Goal: Task Accomplishment & Management: Use online tool/utility

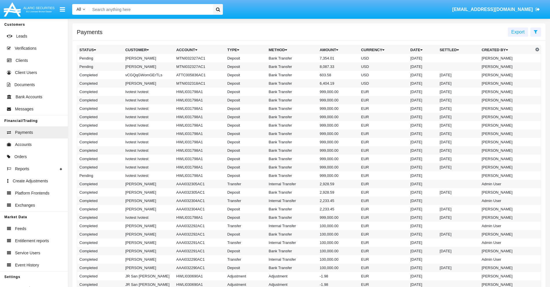
click at [536, 31] on icon at bounding box center [536, 31] width 4 height 5
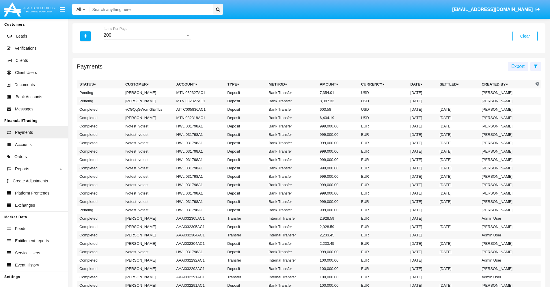
click at [147, 35] on div "200" at bounding box center [145, 35] width 82 height 5
click at [147, 40] on span "10" at bounding box center [147, 40] width 87 height 14
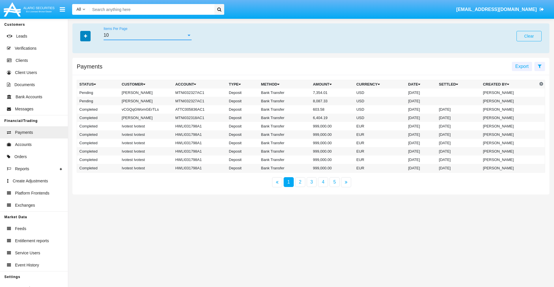
click at [85, 36] on icon "button" at bounding box center [85, 36] width 3 height 4
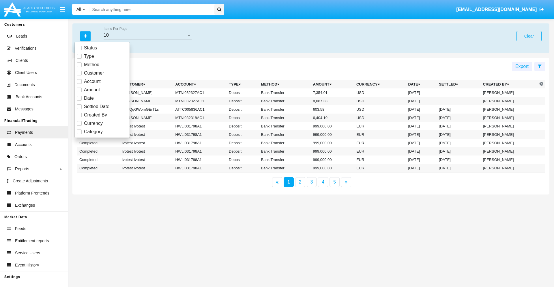
click at [90, 48] on span "Status" at bounding box center [90, 47] width 13 height 7
click at [79, 50] on input "Status" at bounding box center [79, 50] width 0 height 0
checkbox input "true"
click at [85, 36] on icon "button" at bounding box center [85, 36] width 3 height 4
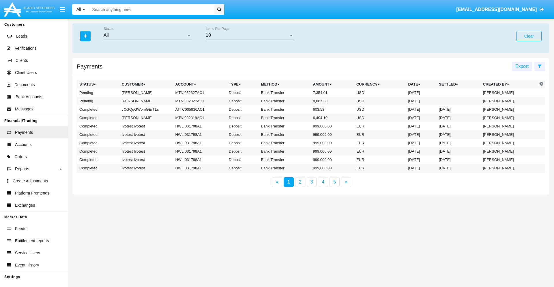
click at [148, 35] on div "All" at bounding box center [145, 35] width 83 height 5
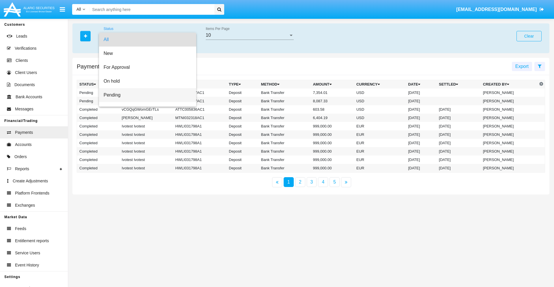
click at [145, 95] on span "Pending" at bounding box center [148, 95] width 88 height 14
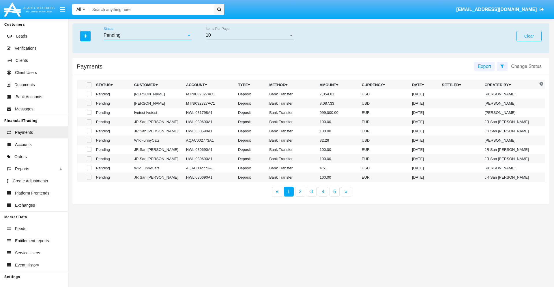
click at [89, 94] on span at bounding box center [89, 94] width 5 height 5
click at [89, 96] on input "checkbox" at bounding box center [89, 96] width 0 height 0
checkbox input "true"
click at [89, 103] on span at bounding box center [89, 103] width 5 height 5
click at [89, 105] on input "checkbox" at bounding box center [89, 105] width 0 height 0
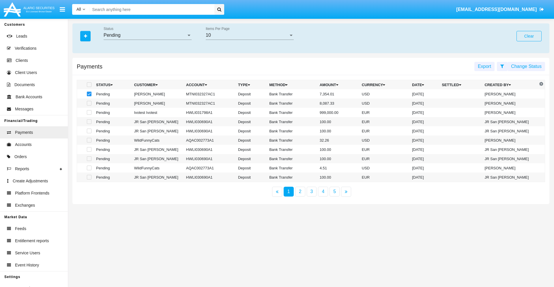
checkbox input "true"
click at [527, 66] on button "Change Status" at bounding box center [527, 66] width 38 height 9
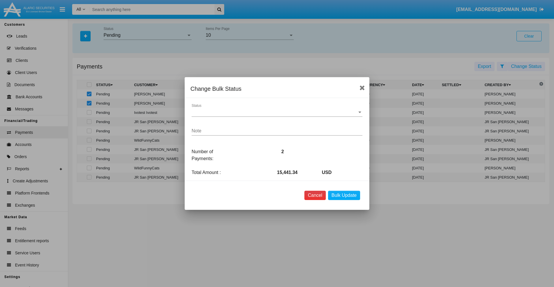
click at [315, 195] on button "Cancel" at bounding box center [315, 195] width 21 height 9
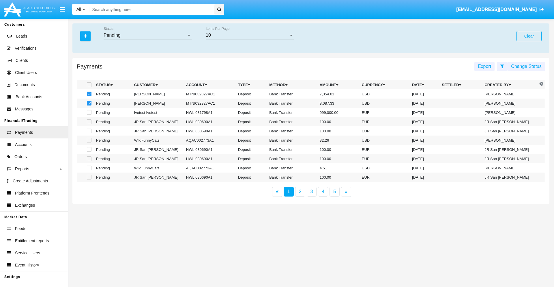
click at [527, 66] on button "Change Status" at bounding box center [527, 66] width 38 height 9
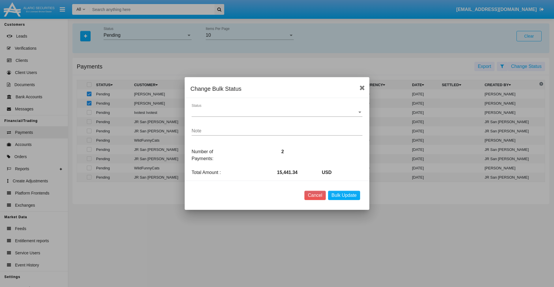
click at [277, 112] on span "Status" at bounding box center [275, 111] width 166 height 5
click at [277, 116] on span "Processed" at bounding box center [277, 116] width 171 height 14
type textarea "Some test note"
click at [344, 195] on button "Bulk Update" at bounding box center [344, 195] width 32 height 9
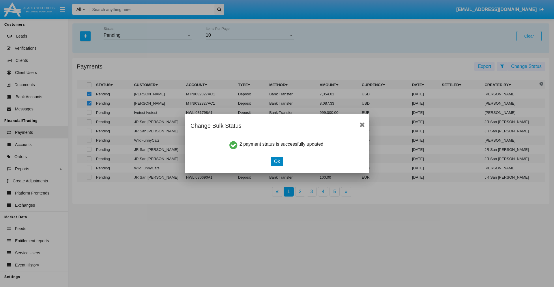
click at [277, 161] on button "Ok" at bounding box center [277, 161] width 13 height 9
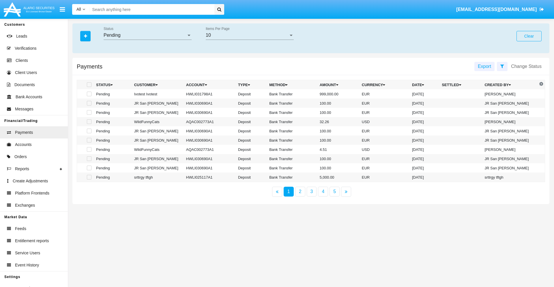
click at [148, 35] on div "Pending" at bounding box center [145, 35] width 83 height 5
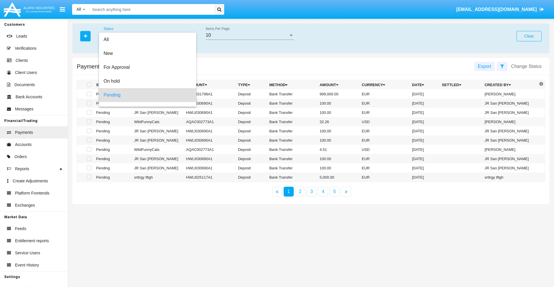
scroll to position [25, 0]
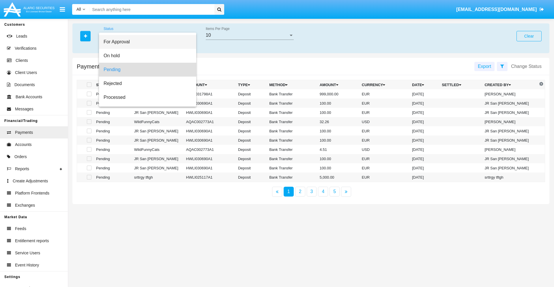
click at [145, 42] on span "For Approval" at bounding box center [148, 42] width 88 height 14
